Goal: Task Accomplishment & Management: Complete application form

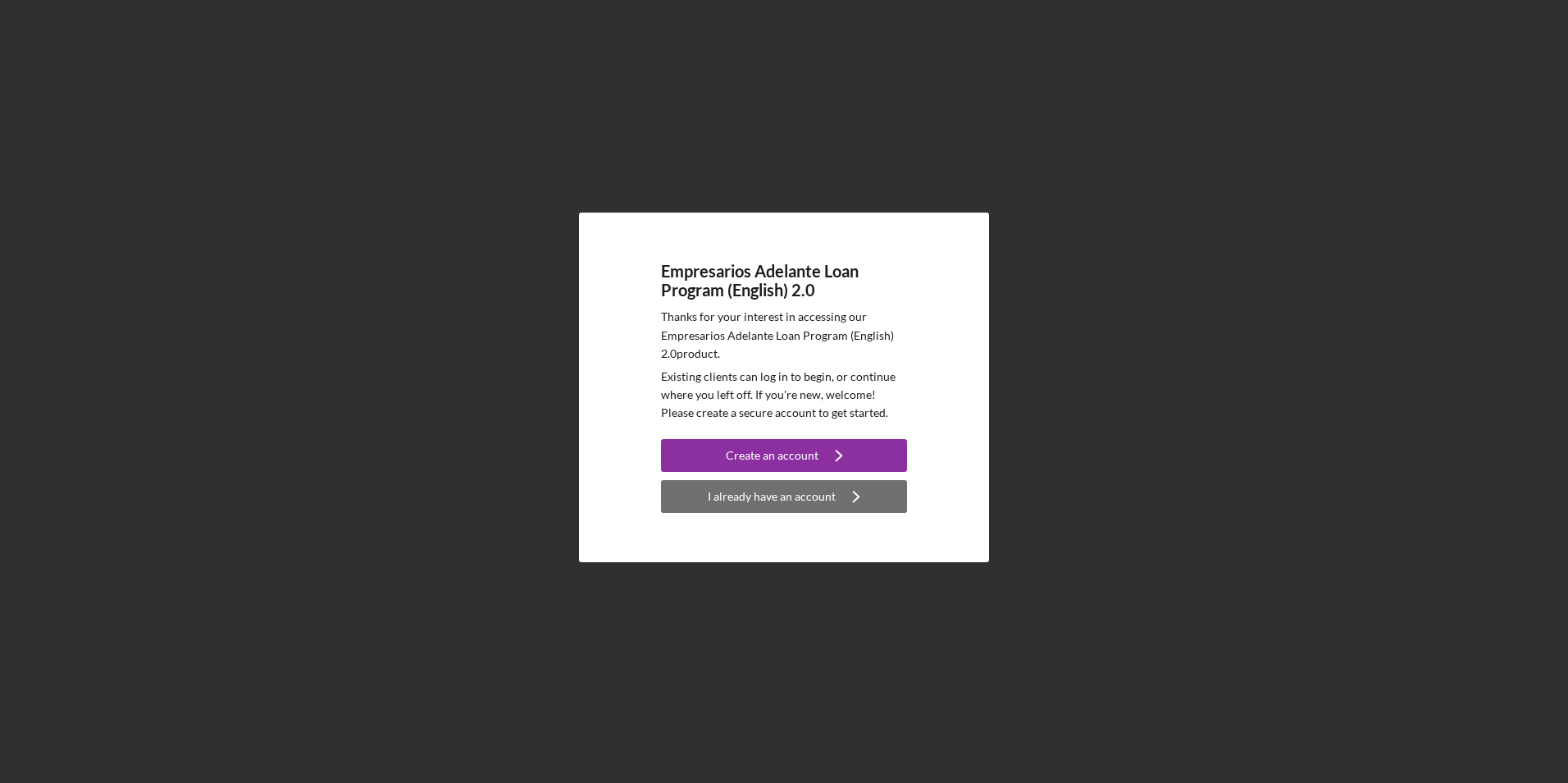
click at [745, 492] on div "I already have an account" at bounding box center [772, 496] width 128 height 33
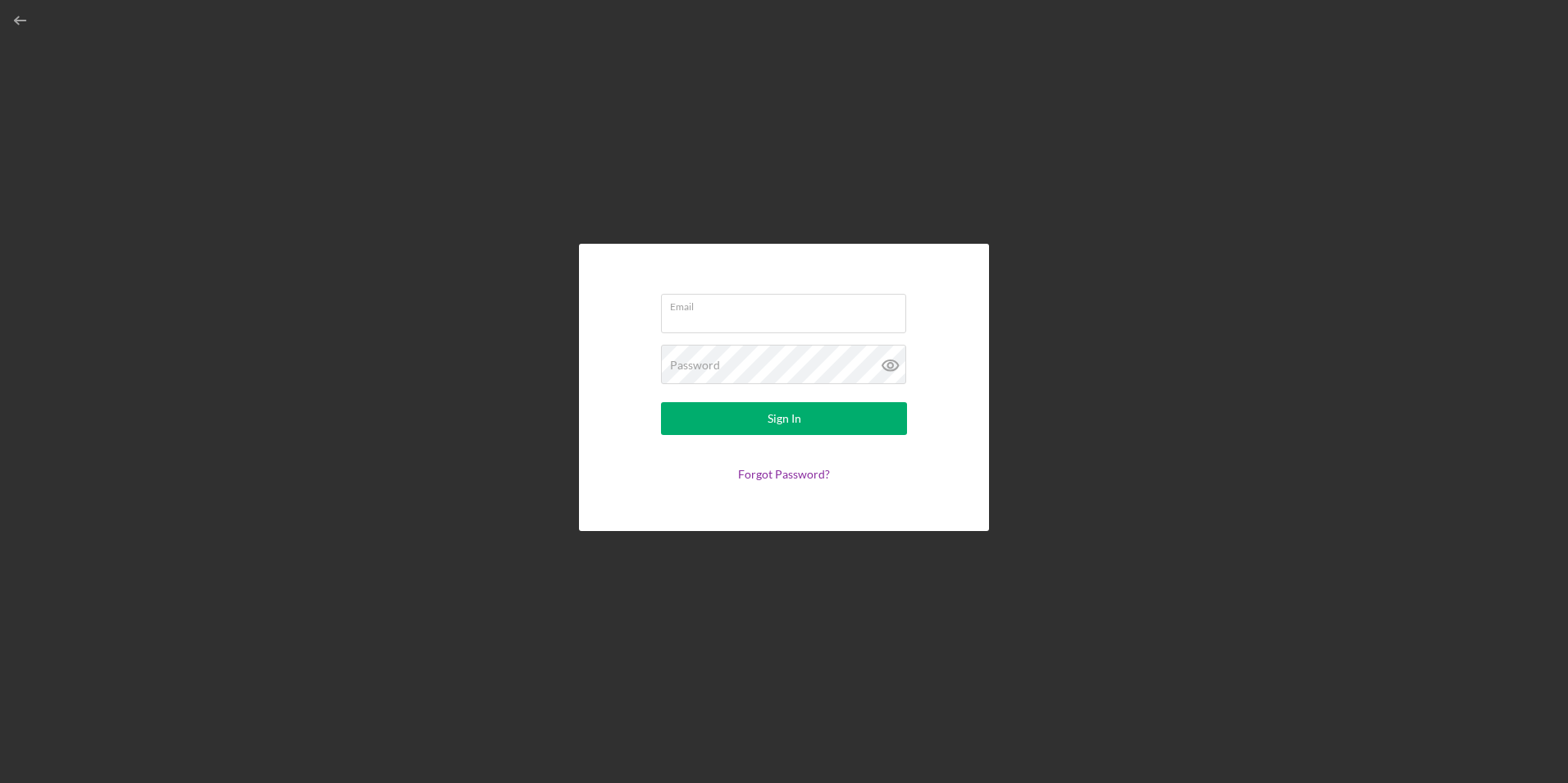
type input "[EMAIL_ADDRESS][DOMAIN_NAME]"
click at [761, 412] on button "Sign In" at bounding box center [784, 419] width 246 height 33
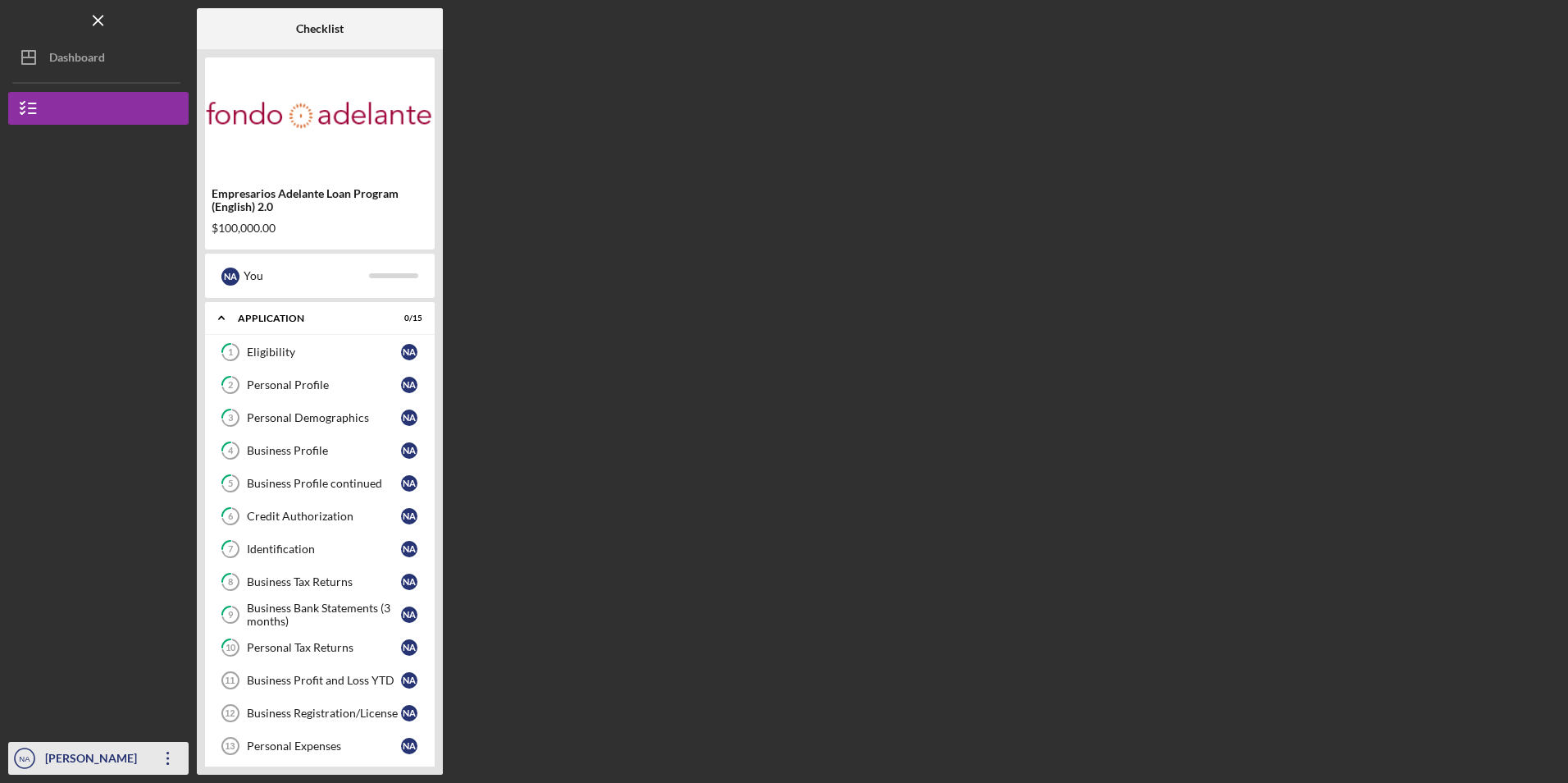
click at [162, 761] on icon "Icon/Overflow" at bounding box center [168, 758] width 41 height 41
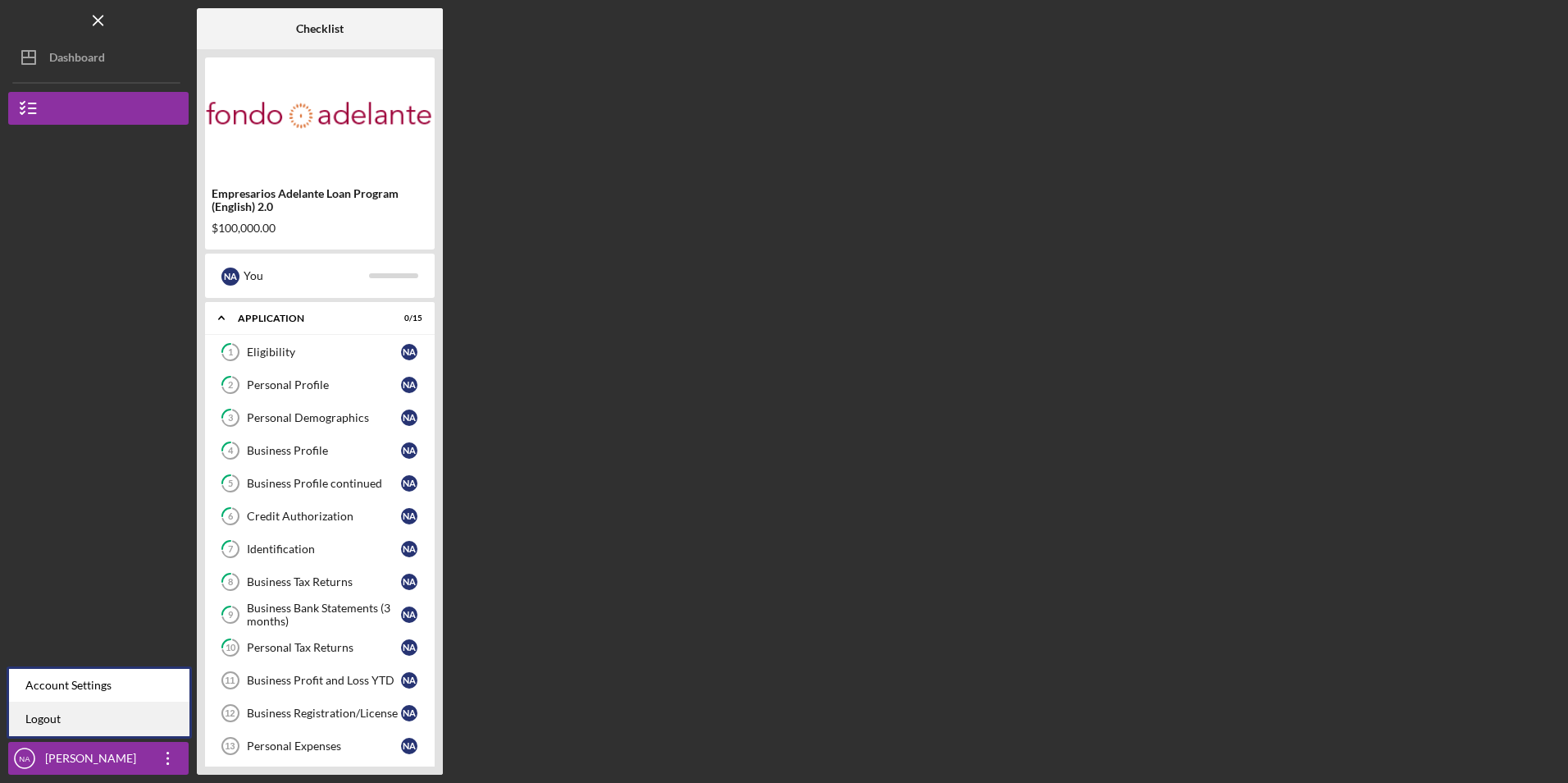
click at [136, 723] on link "Logout" at bounding box center [99, 719] width 180 height 34
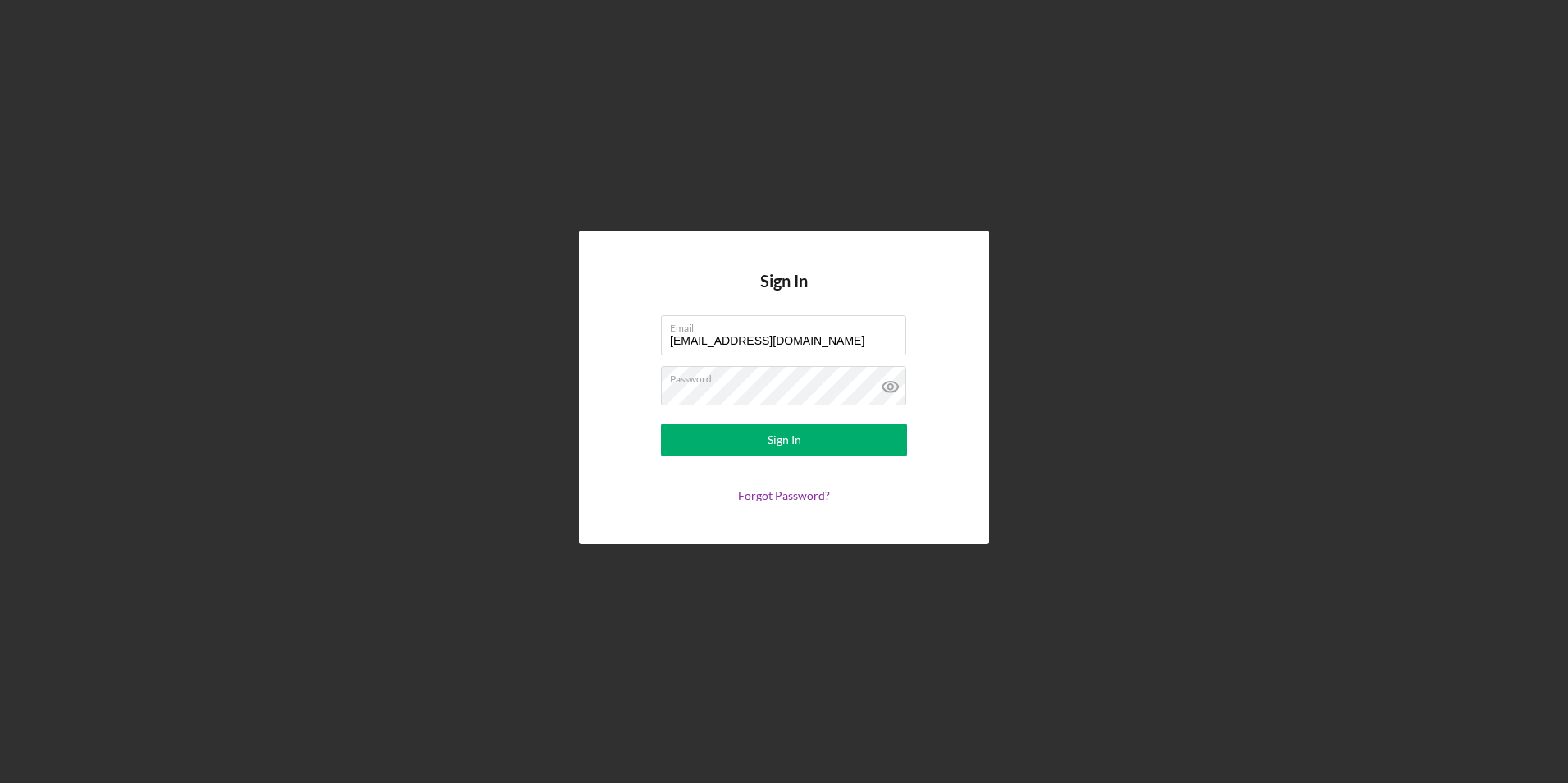
drag, startPoint x: 806, startPoint y: 337, endPoint x: 440, endPoint y: 300, distance: 367.9
click at [440, 301] on div "Sign In Email [EMAIL_ADDRESS][DOMAIN_NAME] Password Sign In Forgot Password?" at bounding box center [784, 387] width 1552 height 774
click at [362, 348] on div "Sign In Email [EMAIL_ADDRESS][DOMAIN_NAME] Password Sign In Forgot Password?" at bounding box center [784, 387] width 1552 height 774
click at [810, 335] on input "[EMAIL_ADDRESS][DOMAIN_NAME]" at bounding box center [784, 334] width 245 height 39
type input "[EMAIL_ADDRESS][DOMAIN_NAME]"
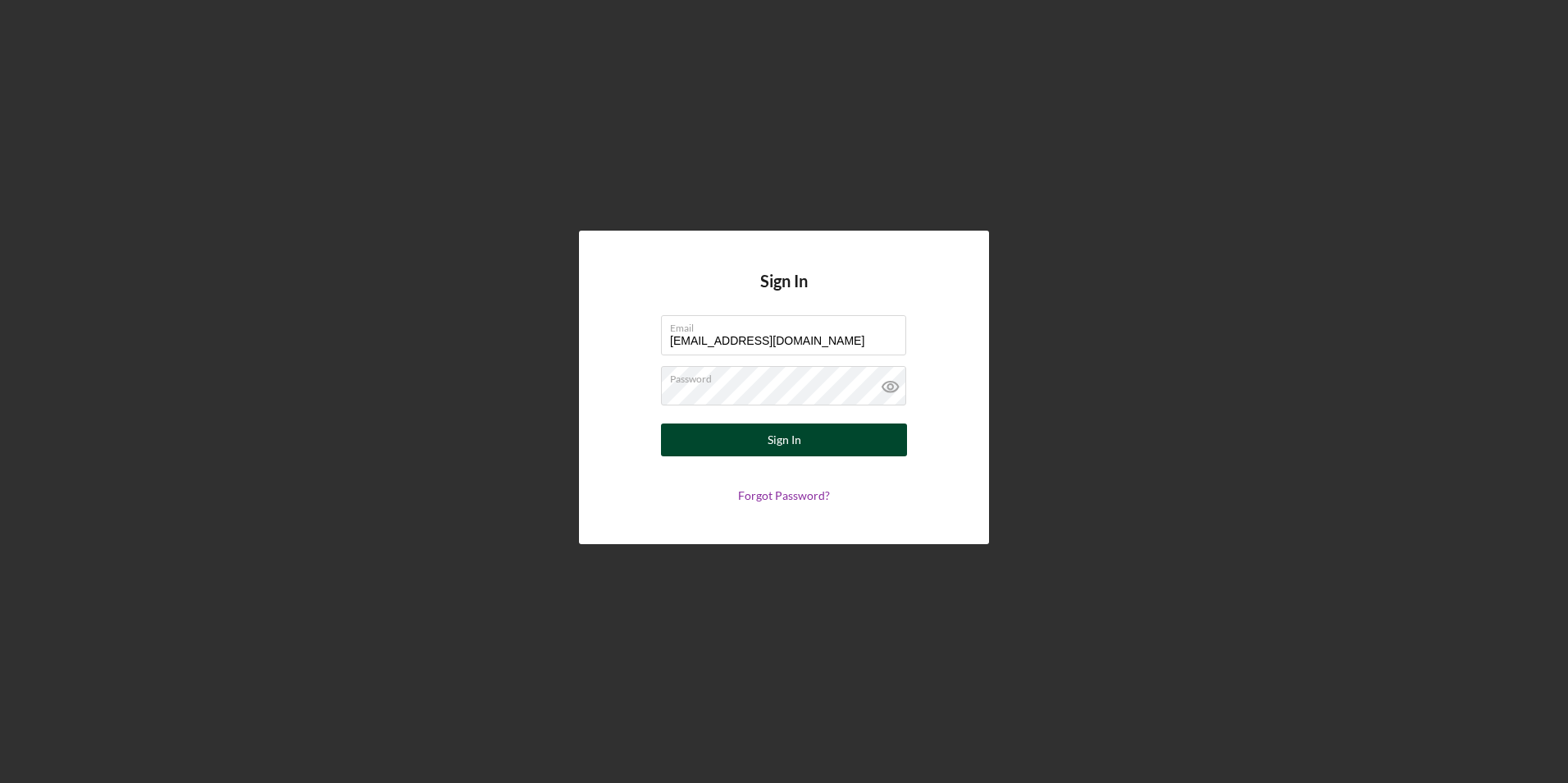
click at [779, 449] on div "Sign In" at bounding box center [784, 440] width 34 height 33
